Goal: Transaction & Acquisition: Purchase product/service

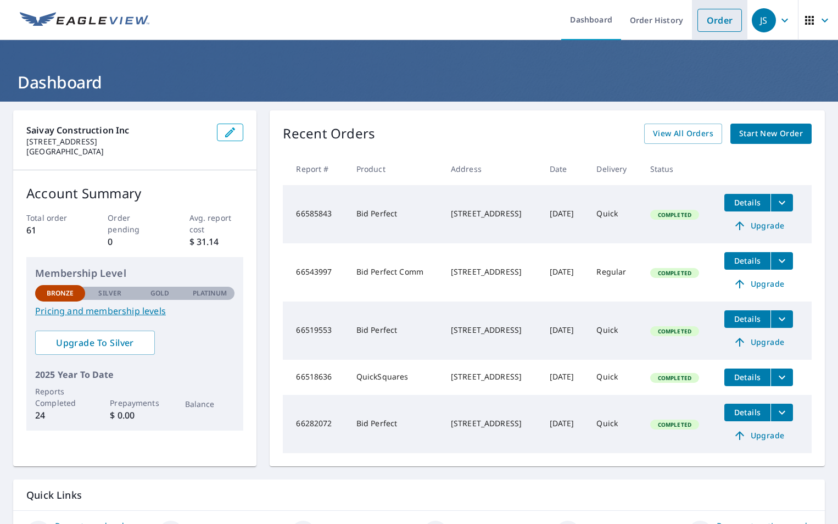
click at [699, 18] on link "Order" at bounding box center [719, 20] width 44 height 23
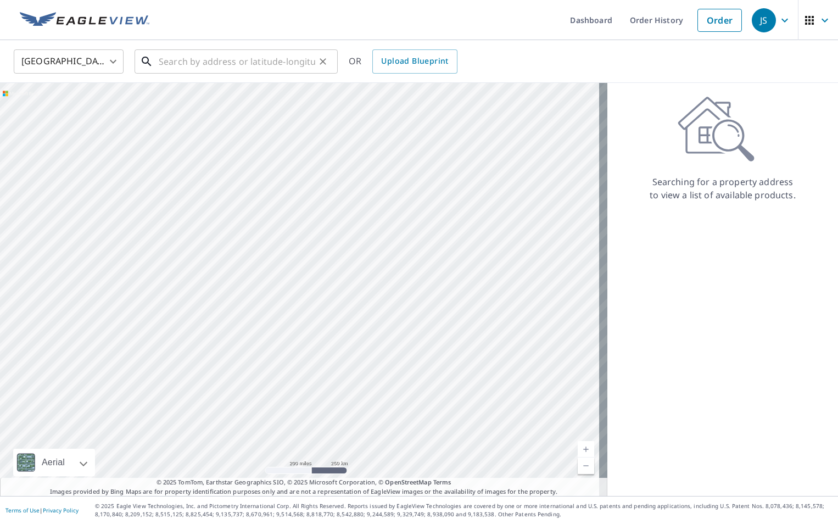
click at [241, 65] on input "text" at bounding box center [237, 61] width 157 height 31
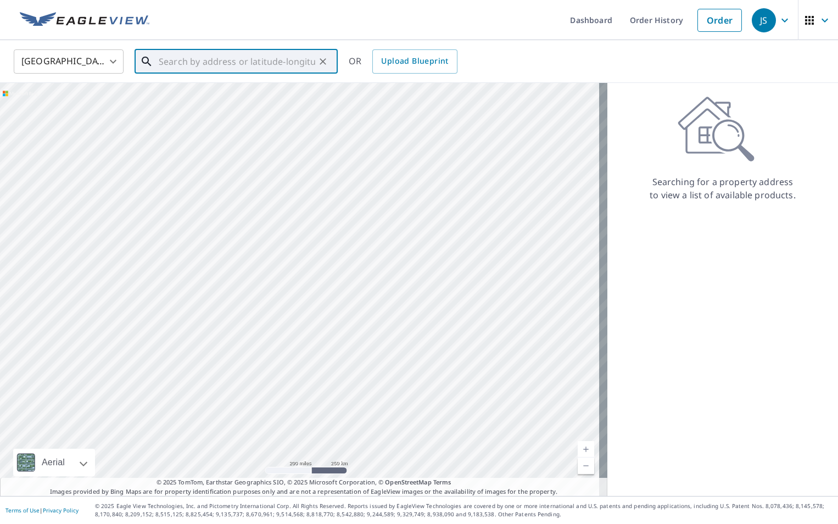
paste input "[STREET_ADDRESS][US_STATE]"
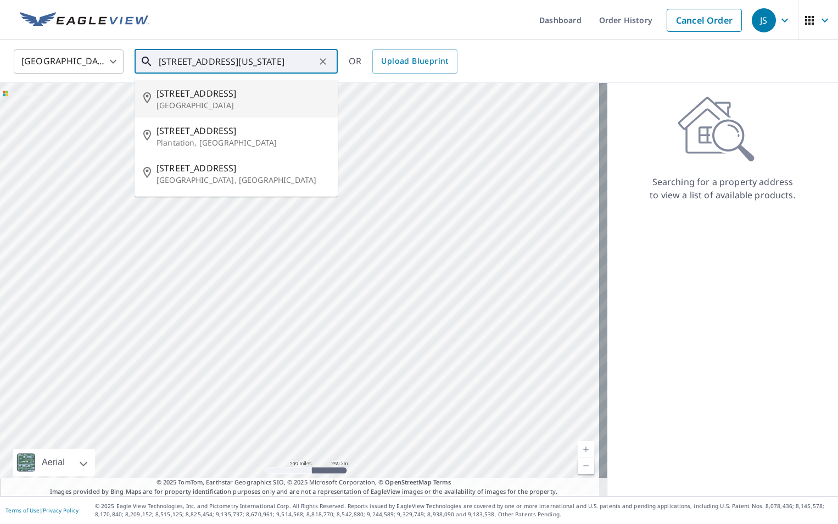
click at [272, 97] on span "[STREET_ADDRESS]" at bounding box center [243, 93] width 172 height 13
type input "[STREET_ADDRESS]"
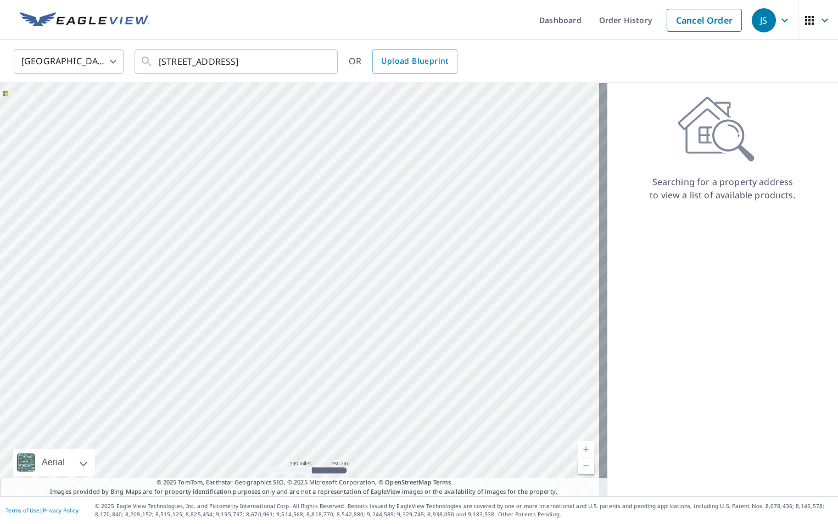
scroll to position [0, 0]
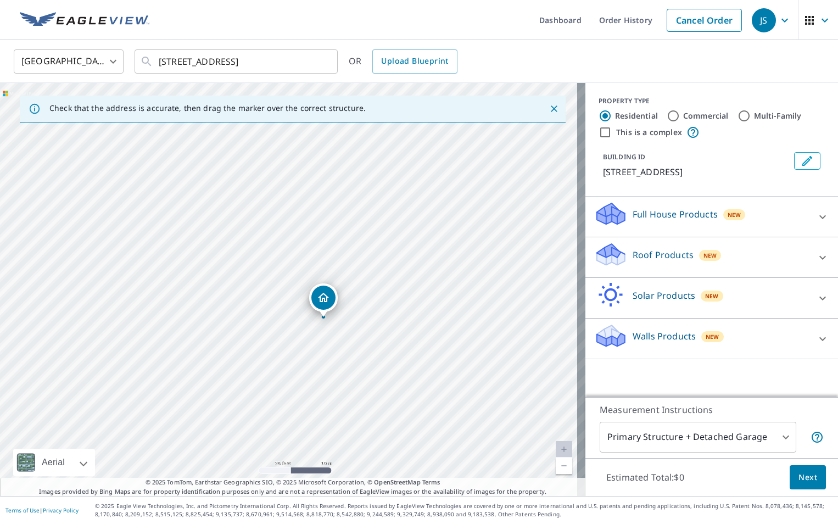
drag, startPoint x: 373, startPoint y: 342, endPoint x: 329, endPoint y: 79, distance: 267.2
click at [329, 79] on div "[GEOGRAPHIC_DATA] [GEOGRAPHIC_DATA] ​ [STREET_ADDRESS] ​ OR Upload Blueprint Ch…" at bounding box center [419, 268] width 838 height 456
click at [305, 20] on ul "Dashboard Order History Cancel Order" at bounding box center [451, 20] width 591 height 40
click at [301, 63] on input "[STREET_ADDRESS]" at bounding box center [237, 61] width 157 height 31
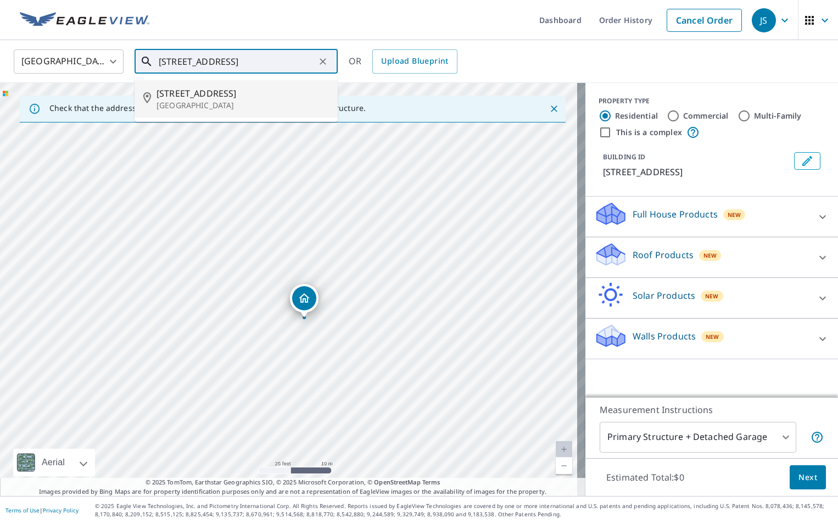
click at [208, 99] on span "[STREET_ADDRESS]" at bounding box center [243, 93] width 172 height 13
click at [299, 62] on input "[STREET_ADDRESS]" at bounding box center [237, 61] width 157 height 31
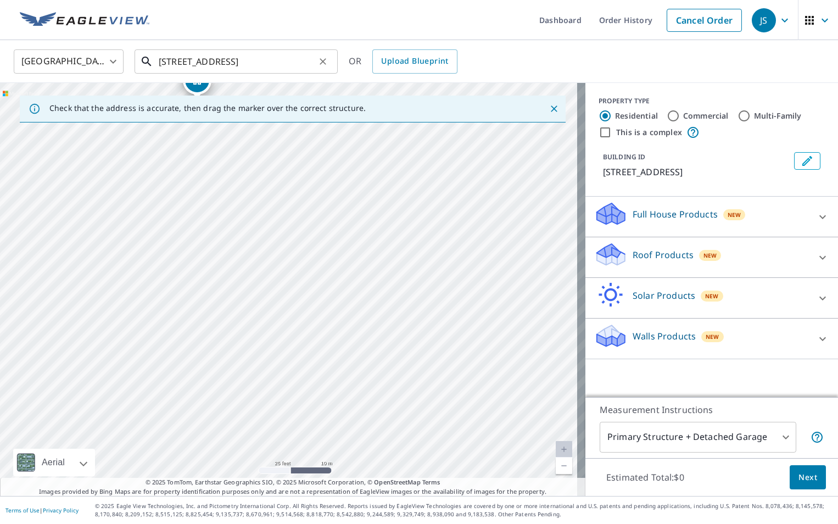
click at [298, 62] on input "[STREET_ADDRESS]" at bounding box center [237, 61] width 157 height 31
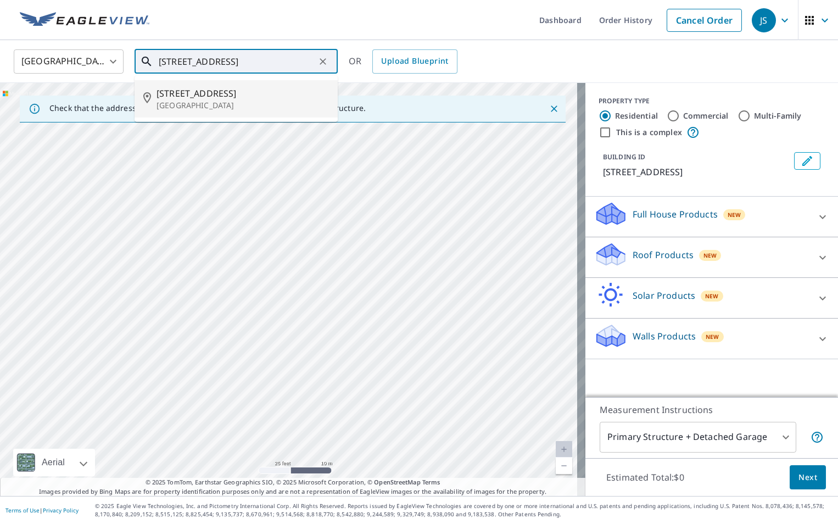
click at [248, 98] on span "[STREET_ADDRESS]" at bounding box center [243, 93] width 172 height 13
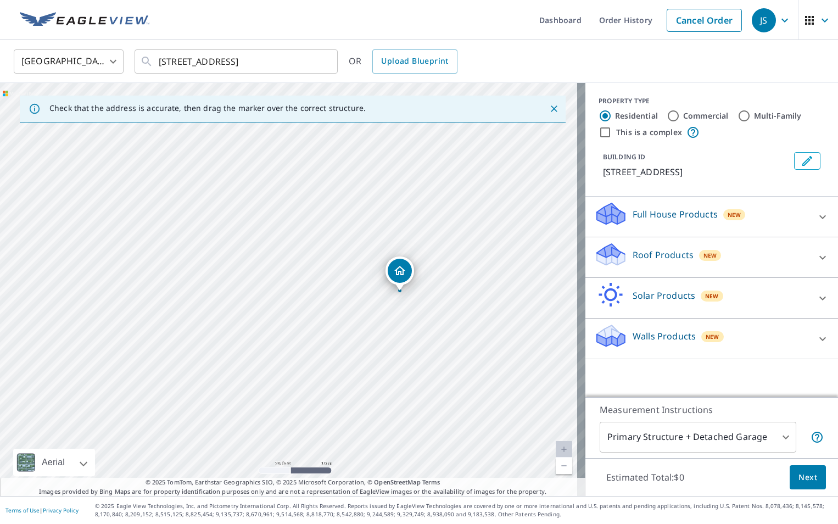
click at [388, 341] on div "[STREET_ADDRESS]" at bounding box center [292, 289] width 585 height 413
click at [262, 66] on input "[STREET_ADDRESS]" at bounding box center [237, 61] width 157 height 31
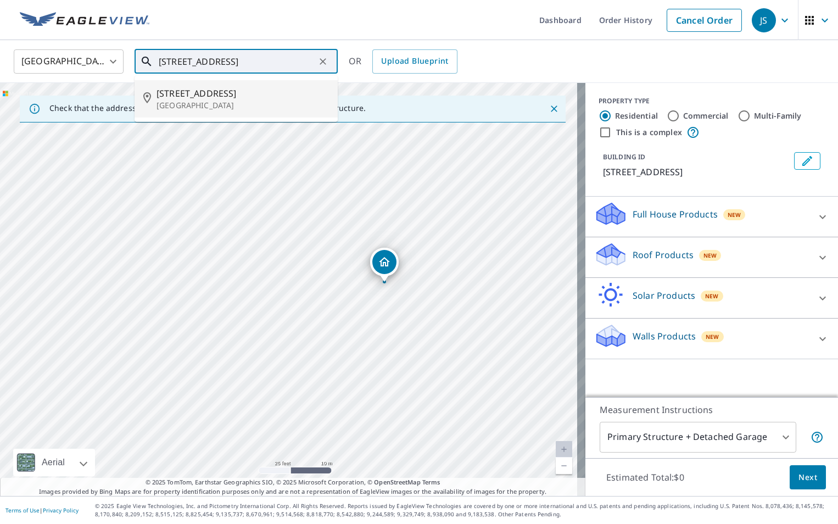
click at [262, 66] on input "[STREET_ADDRESS]" at bounding box center [237, 61] width 157 height 31
click at [702, 273] on div "Roof Products New" at bounding box center [701, 257] width 215 height 31
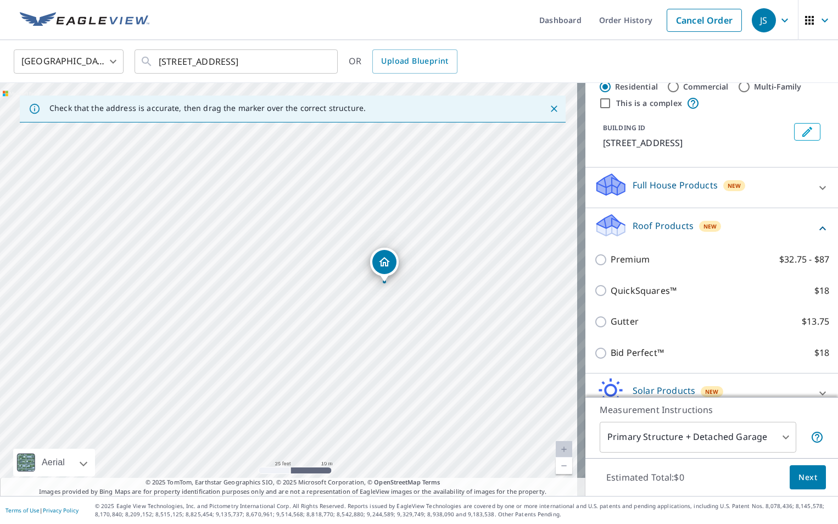
scroll to position [55, 0]
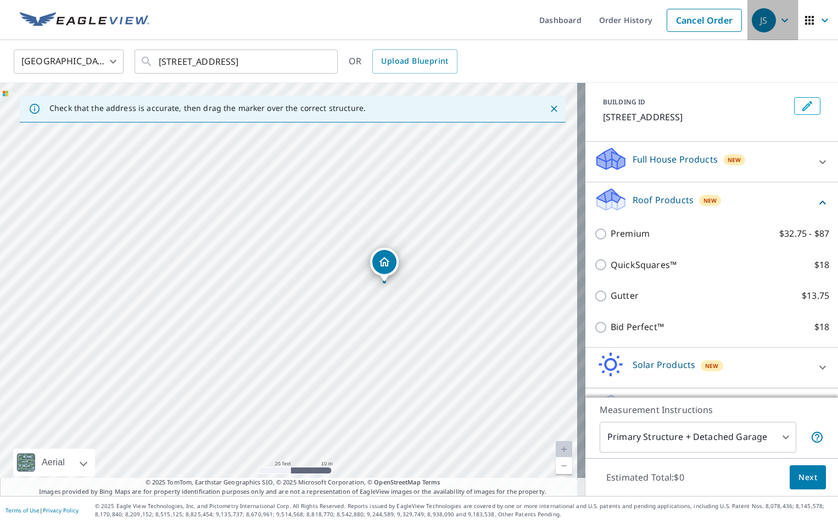
click at [778, 17] on icon "button" at bounding box center [784, 20] width 13 height 13
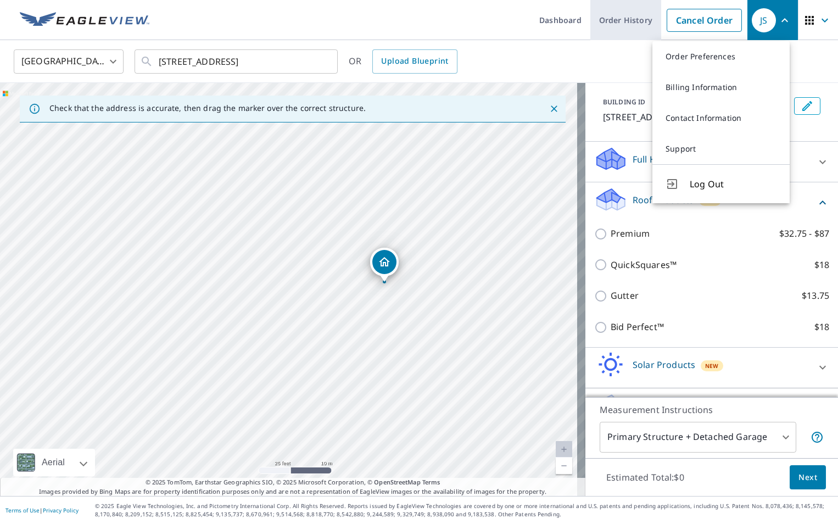
click at [602, 21] on link "Order History" at bounding box center [625, 20] width 71 height 40
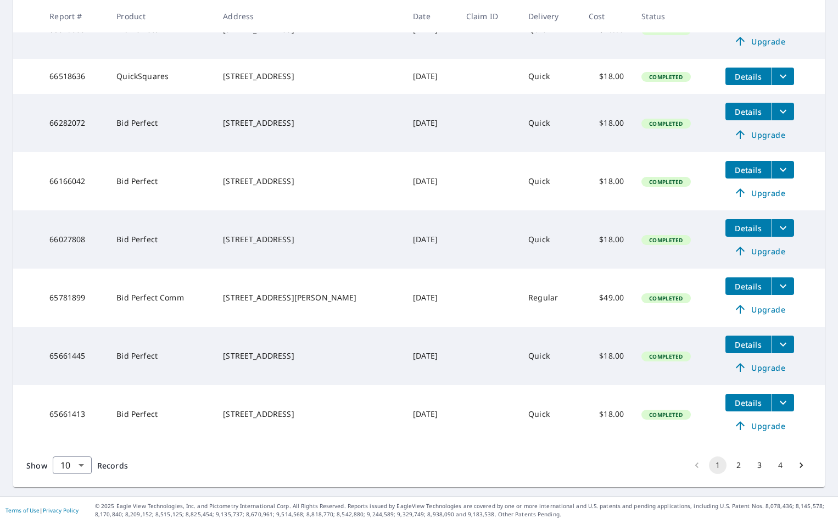
scroll to position [34, 0]
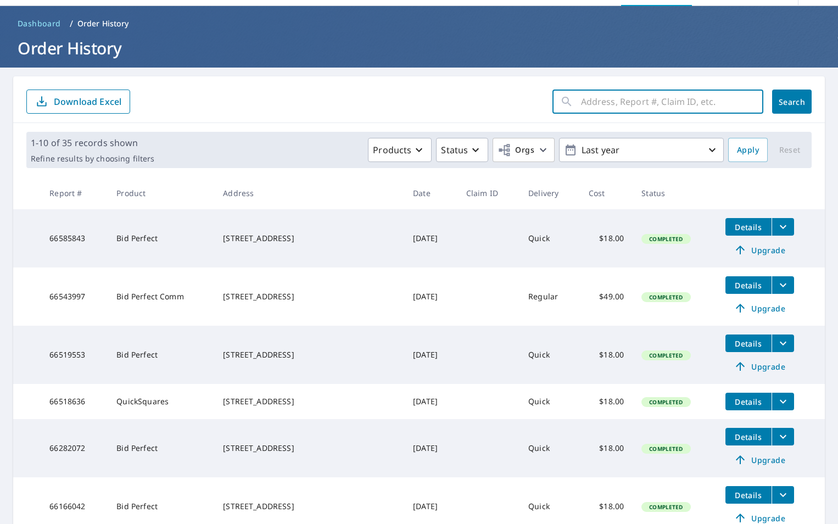
click at [660, 107] on input "text" at bounding box center [672, 101] width 182 height 31
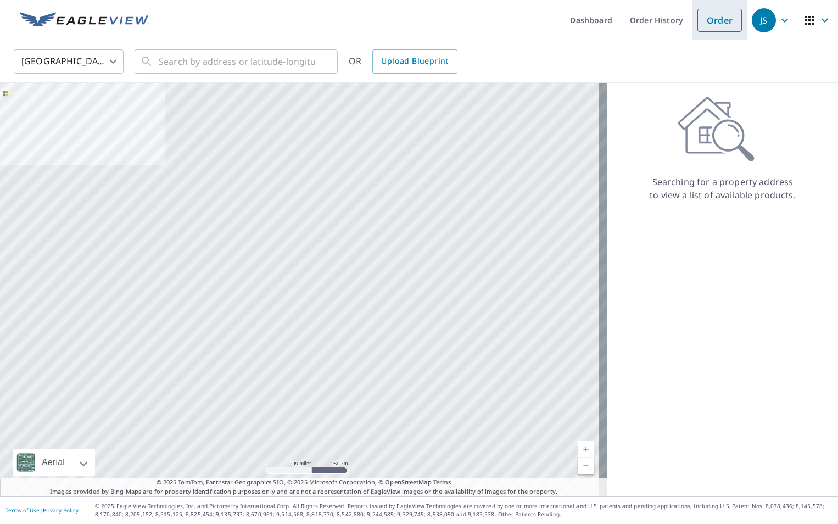
click at [714, 23] on link "Order" at bounding box center [719, 20] width 44 height 23
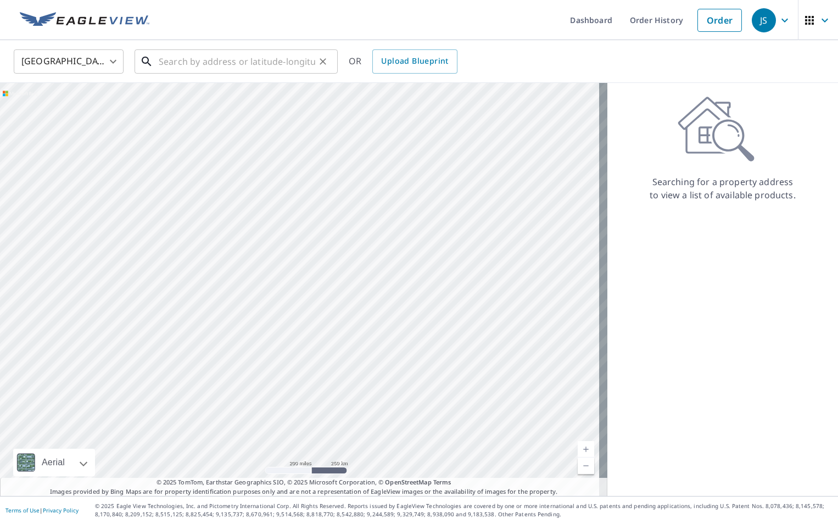
click at [245, 57] on input "text" at bounding box center [237, 61] width 157 height 31
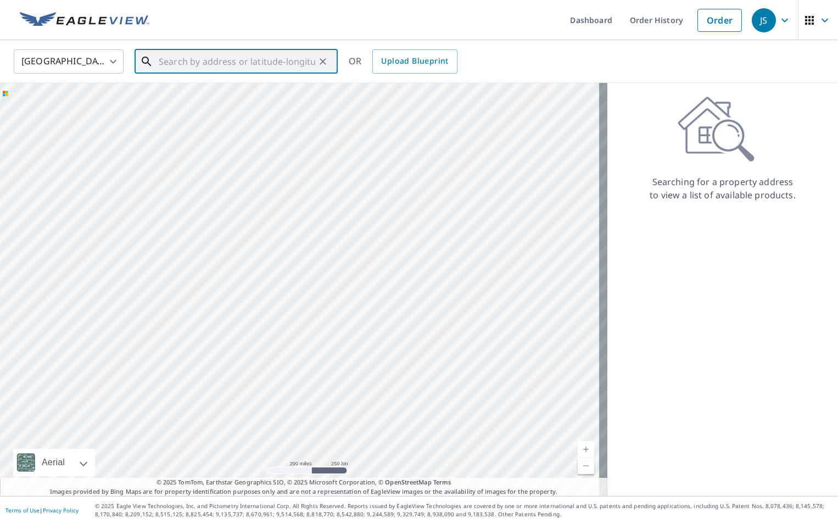
paste input "[STREET_ADDRESS]"
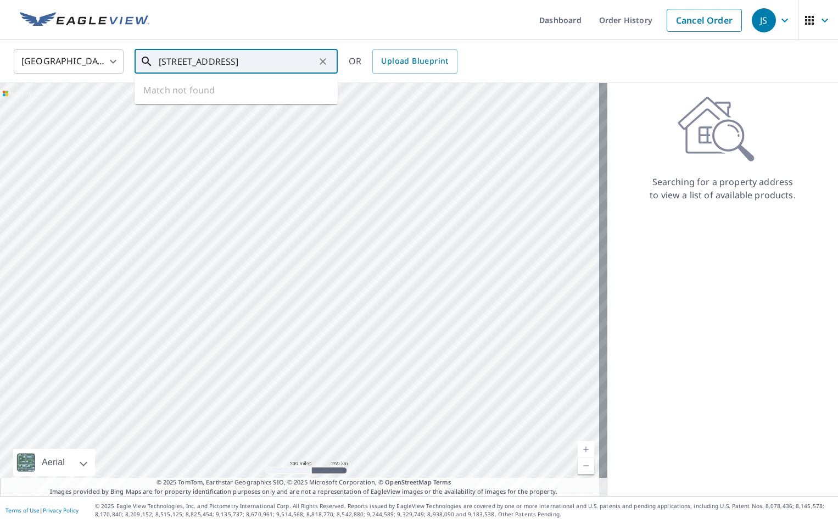
scroll to position [0, 44]
click at [208, 97] on span "[STREET_ADDRESS]" at bounding box center [243, 93] width 172 height 13
type input "[STREET_ADDRESS]"
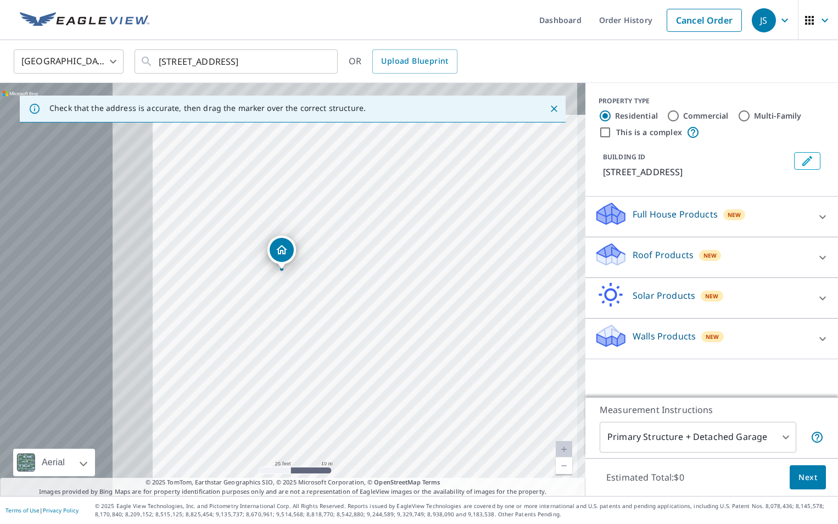
drag, startPoint x: 170, startPoint y: 310, endPoint x: 447, endPoint y: 347, distance: 279.8
click at [447, 347] on div "[STREET_ADDRESS]" at bounding box center [292, 289] width 585 height 413
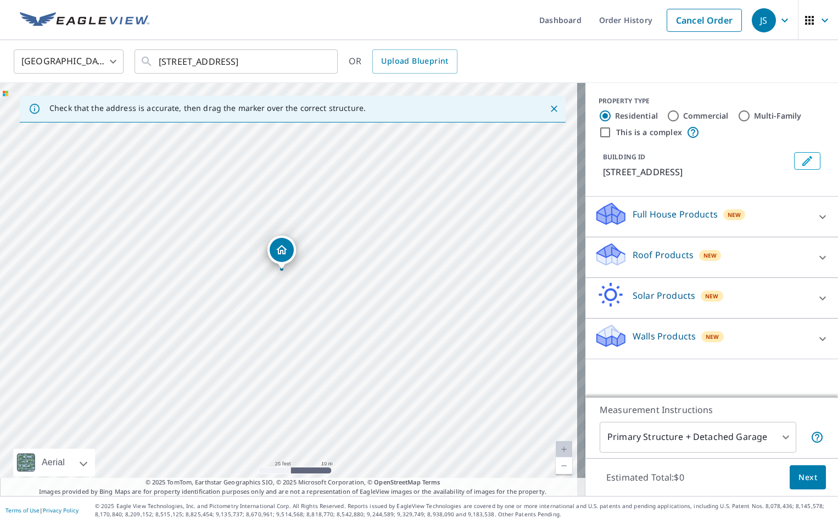
click at [703, 260] on span "New" at bounding box center [710, 255] width 14 height 9
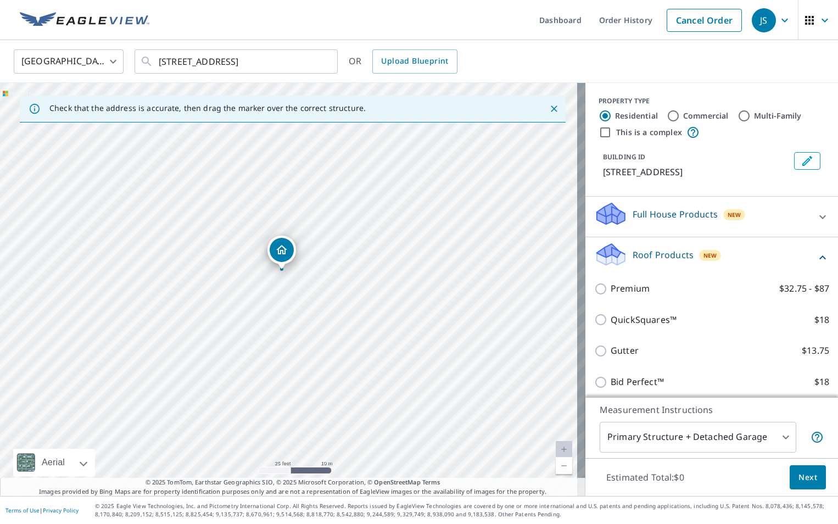
scroll to position [55, 0]
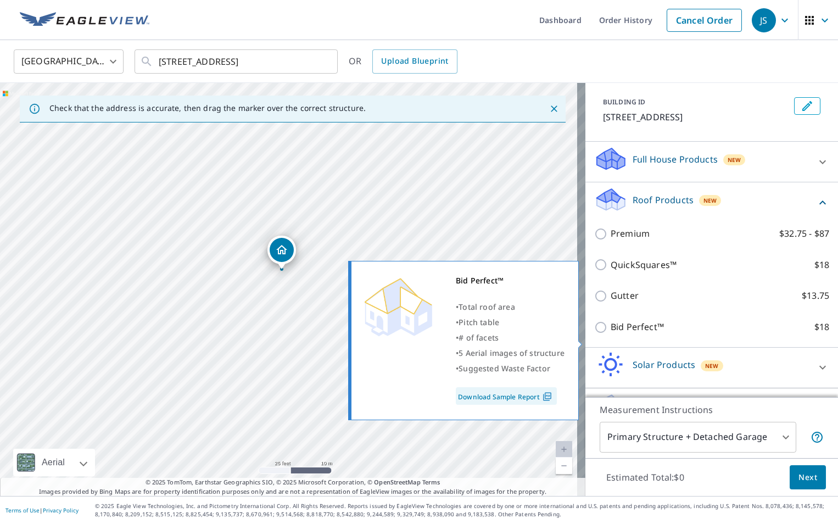
click at [633, 334] on p "Bid Perfect™" at bounding box center [637, 327] width 53 height 14
click at [611, 334] on input "Bid Perfect™ $18" at bounding box center [602, 327] width 16 height 13
checkbox input "true"
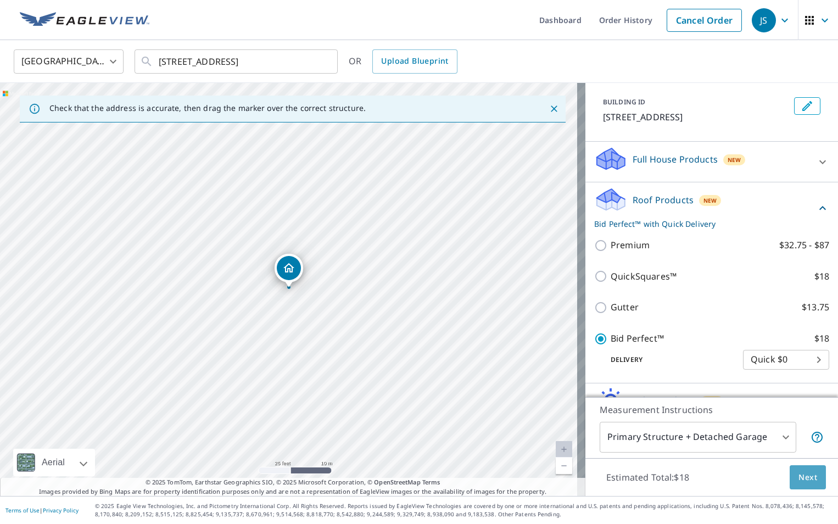
click at [801, 479] on span "Next" at bounding box center [807, 478] width 19 height 14
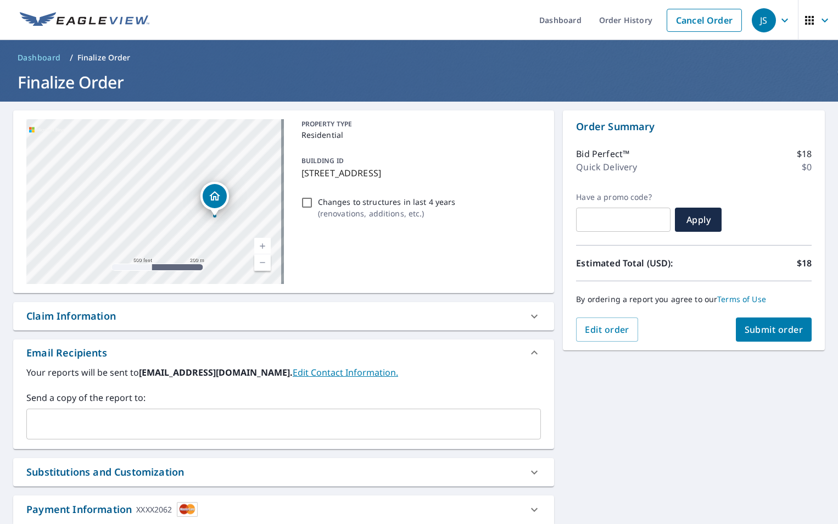
click at [139, 421] on input "text" at bounding box center [275, 423] width 488 height 21
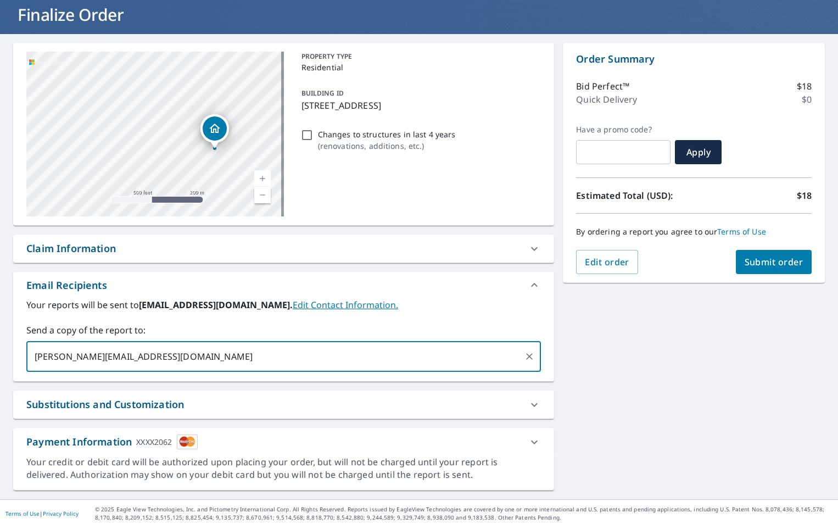
scroll to position [71, 0]
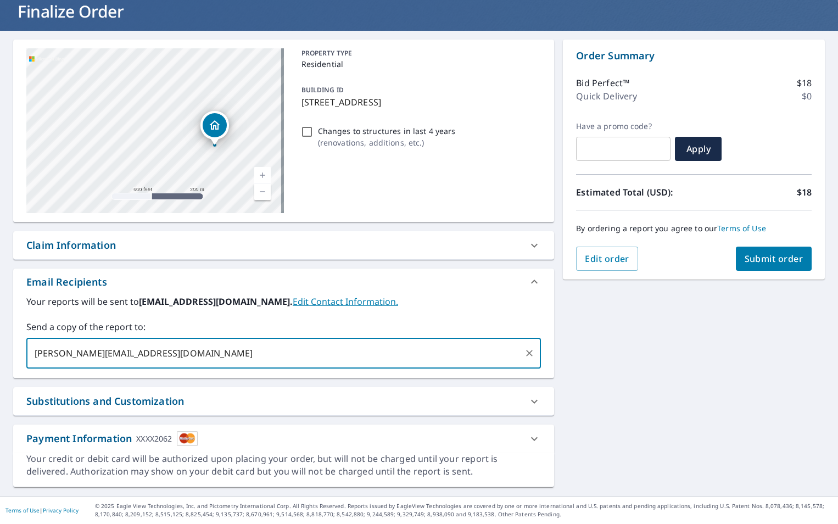
type input "[PERSON_NAME][EMAIL_ADDRESS][DOMAIN_NAME]"
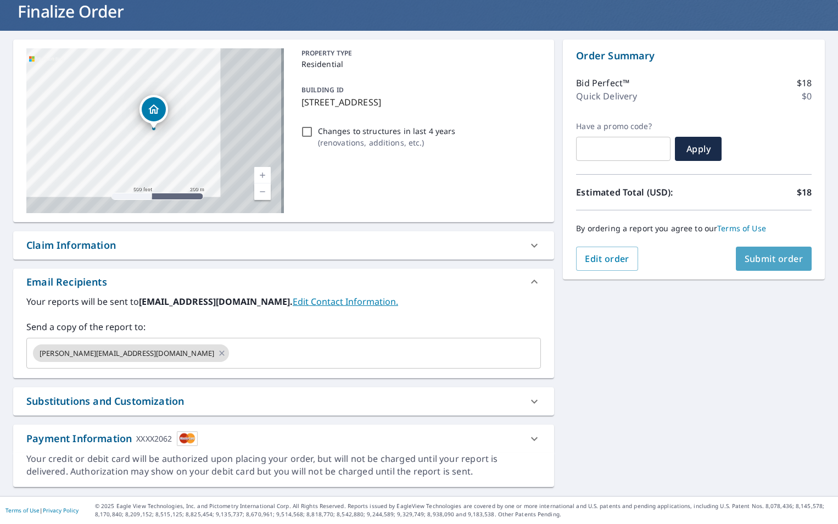
click at [768, 259] on span "Submit order" at bounding box center [774, 259] width 59 height 12
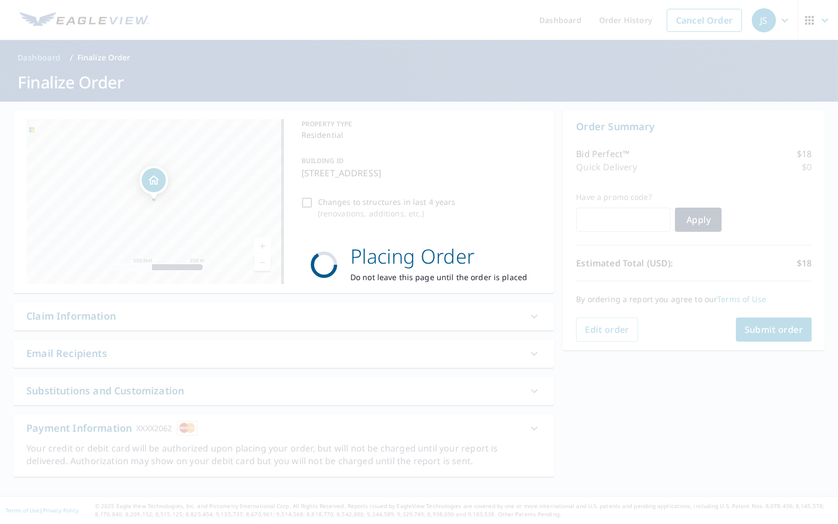
scroll to position [0, 0]
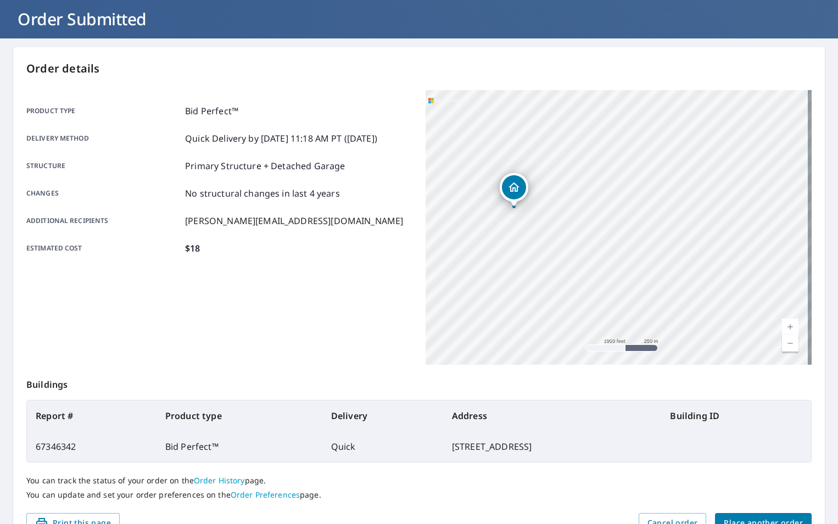
scroll to position [122, 0]
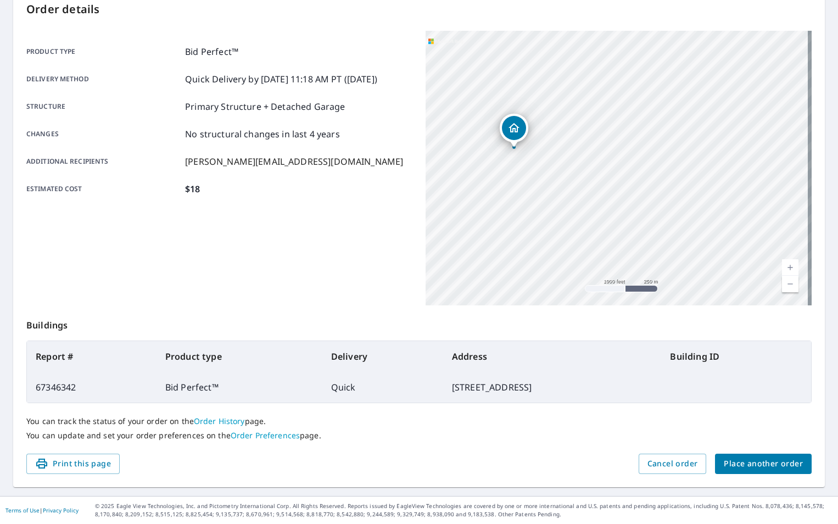
click at [222, 419] on link "Order History" at bounding box center [219, 421] width 51 height 10
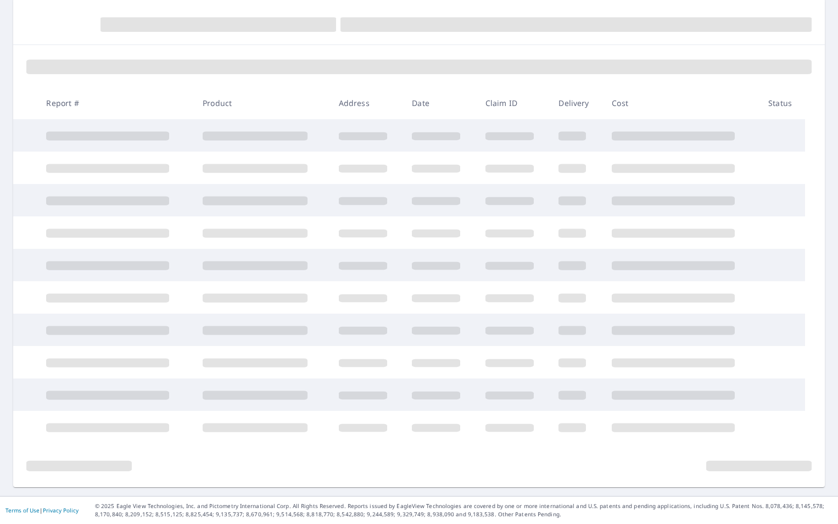
scroll to position [112, 0]
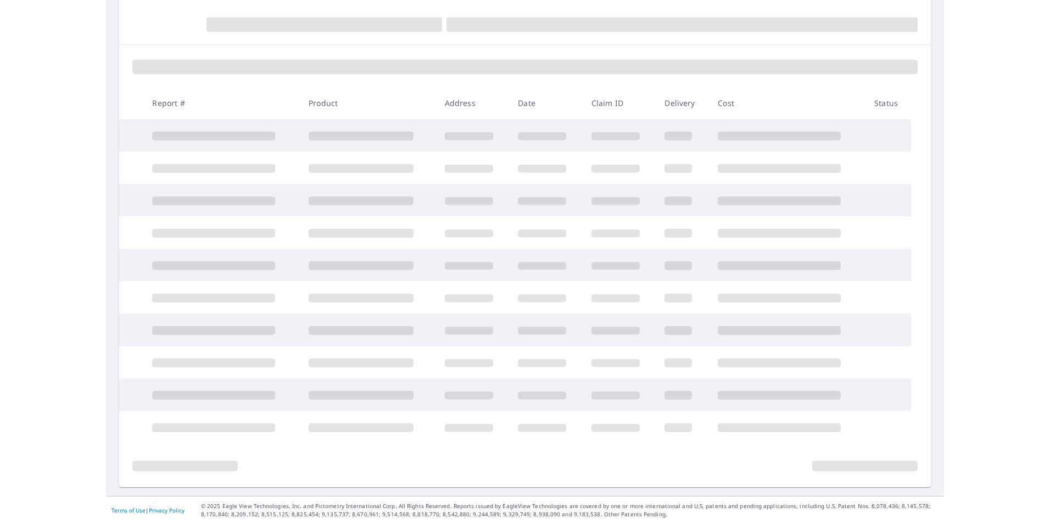
scroll to position [122, 0]
